Goal: Use online tool/utility: Utilize a website feature to perform a specific function

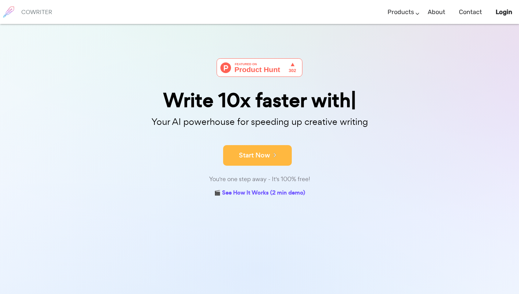
click at [258, 161] on button "Start Now" at bounding box center [257, 155] width 69 height 21
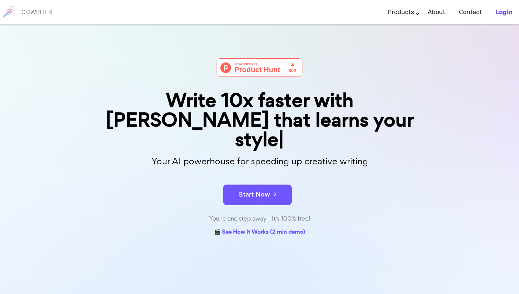
click at [497, 10] on b "Login" at bounding box center [504, 12] width 16 height 8
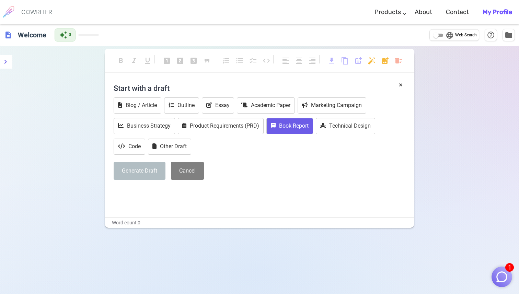
click at [279, 131] on button "Book Report" at bounding box center [290, 126] width 47 height 16
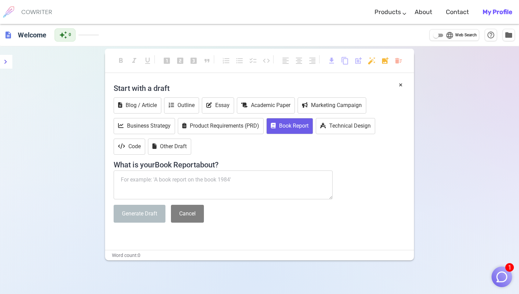
click at [210, 194] on textarea at bounding box center [223, 185] width 219 height 29
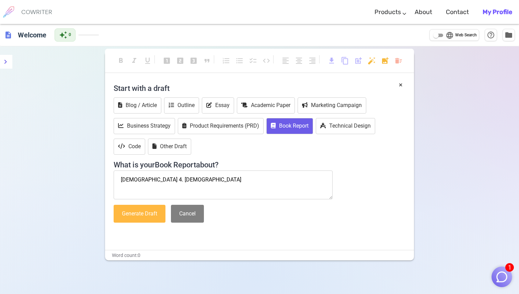
type textarea "[DEMOGRAPHIC_DATA] 4. [DEMOGRAPHIC_DATA]"
click at [152, 216] on button "Generate Draft" at bounding box center [140, 214] width 52 height 18
